Goal: Answer question/provide support

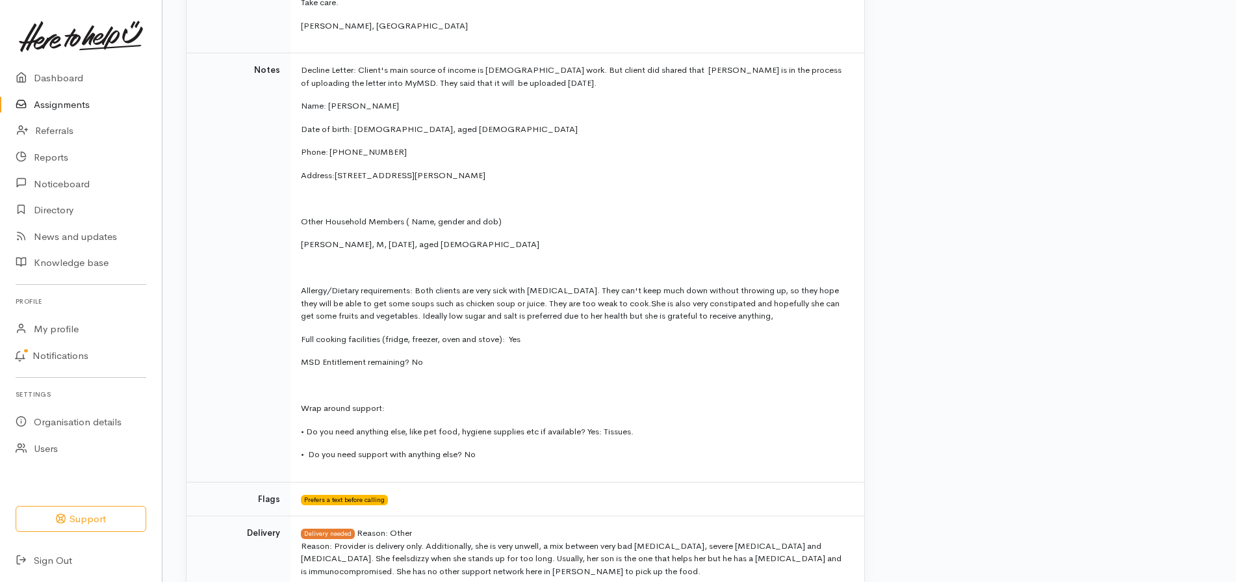
scroll to position [491, 0]
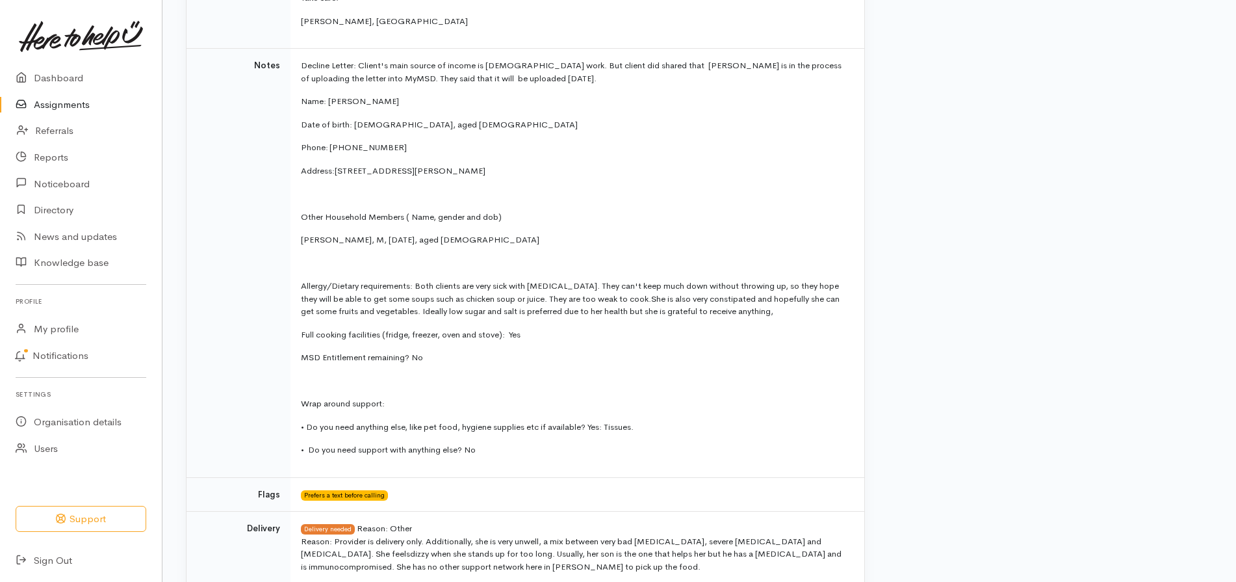
drag, startPoint x: 1230, startPoint y: 211, endPoint x: 1237, endPoint y: 216, distance: 8.3
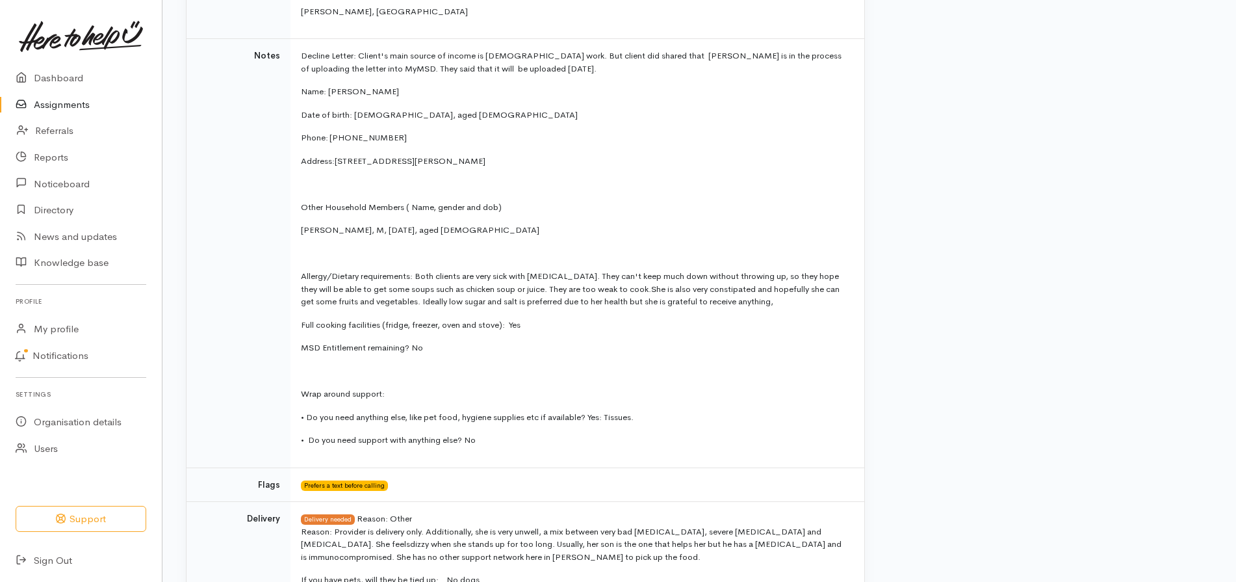
scroll to position [508, 0]
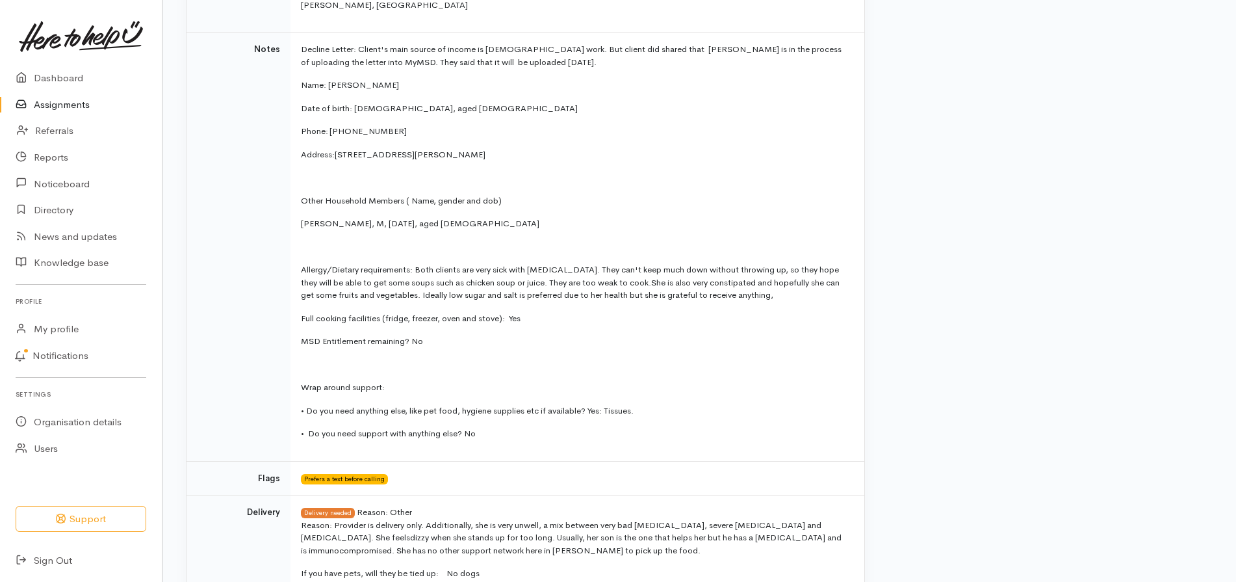
drag, startPoint x: 1234, startPoint y: 228, endPoint x: 1234, endPoint y: 269, distance: 41.6
click at [1234, 269] on div "Your help is needed! We think Te Papanui Enderly Trust could be a good fit for …" at bounding box center [700, 466] width 1074 height 1722
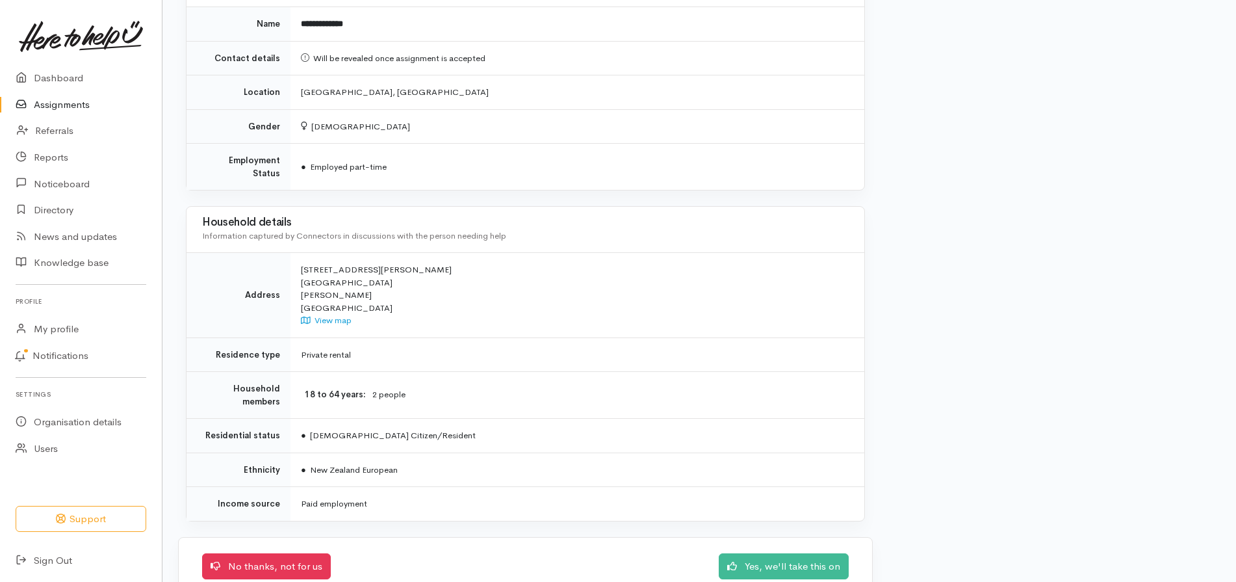
scroll to position [1227, 0]
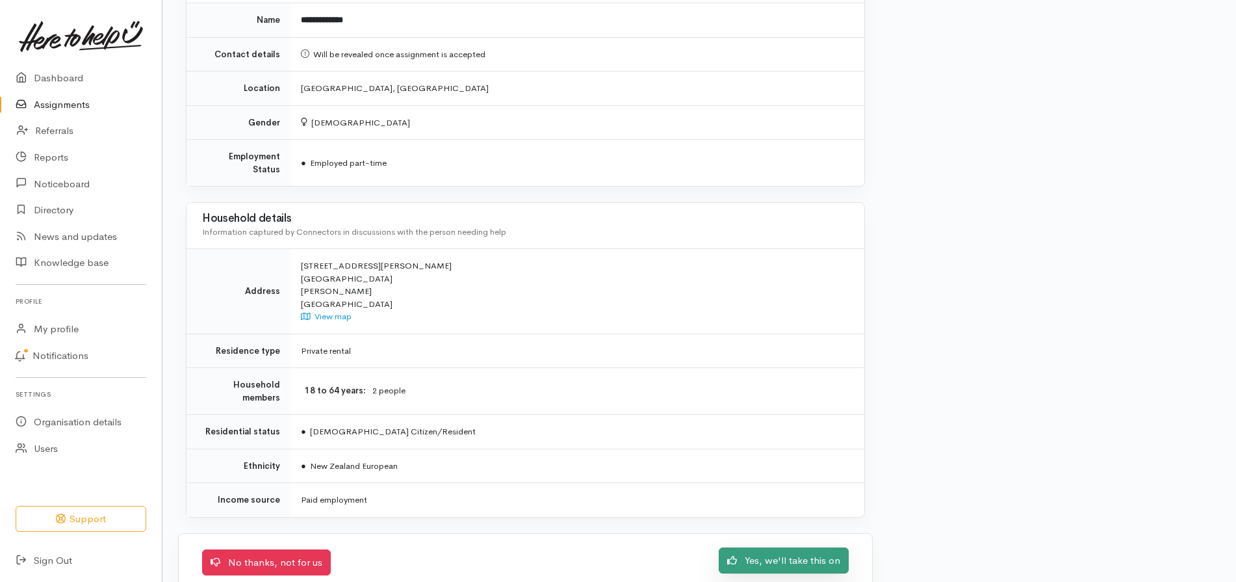
click at [785, 547] on link "Yes, we'll take this on" at bounding box center [784, 560] width 130 height 27
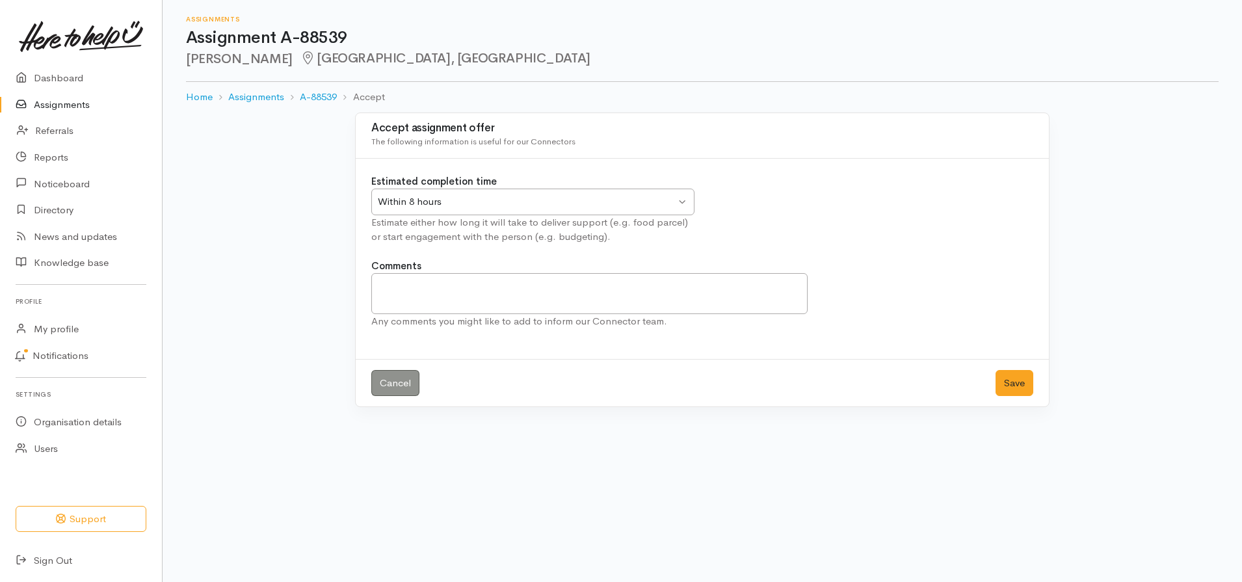
click at [680, 202] on div "Within 8 hours Within 8 hours" at bounding box center [532, 202] width 323 height 27
click at [416, 287] on textarea "Comments" at bounding box center [589, 293] width 436 height 41
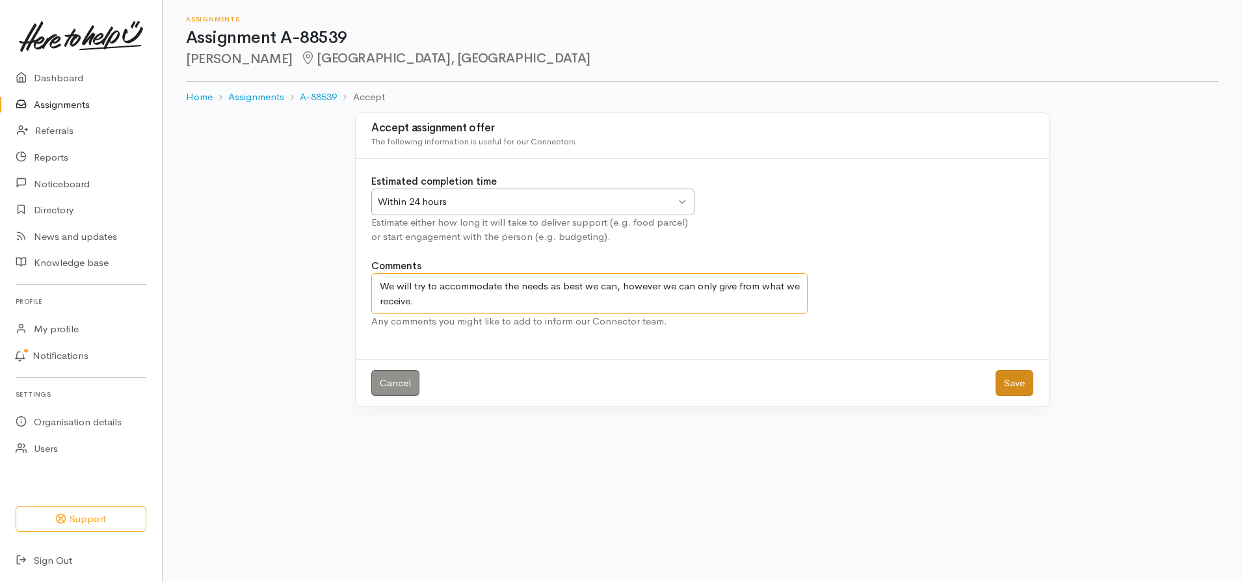
type textarea "We will try to accommodate the needs as best we can, however we can only give f…"
click at [1024, 387] on button "Save" at bounding box center [1014, 383] width 38 height 27
